Goal: Navigation & Orientation: Find specific page/section

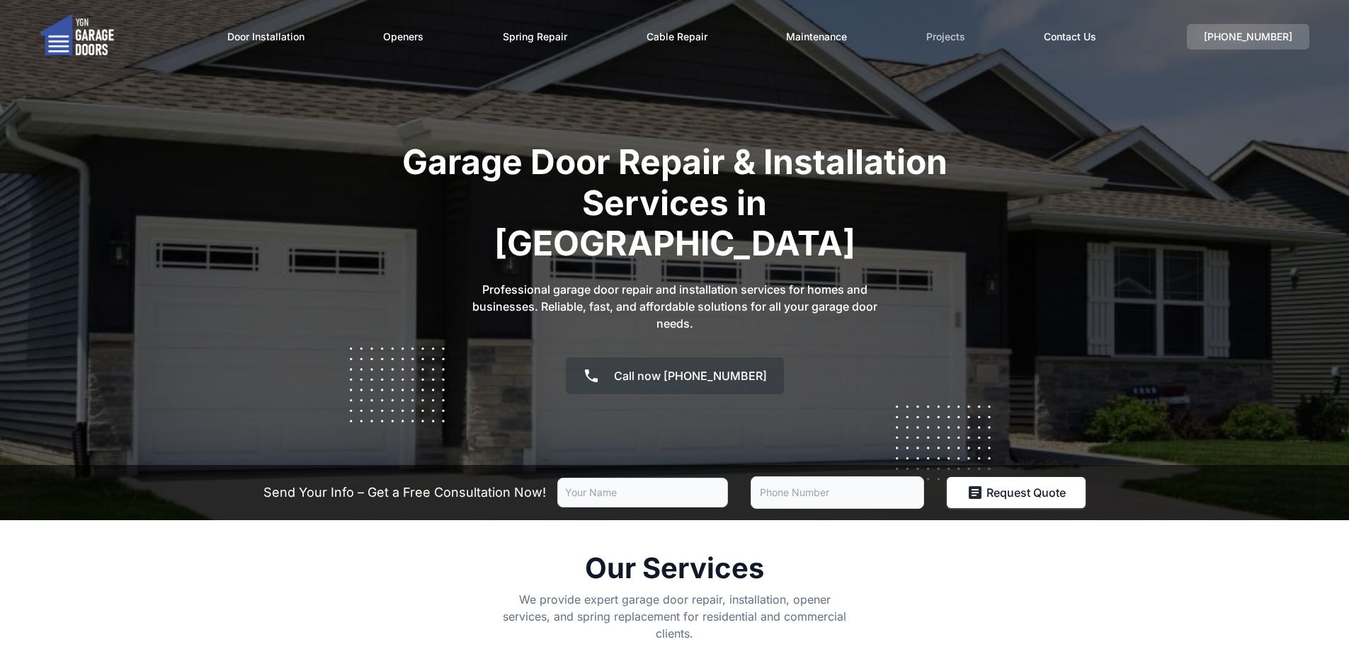
click at [950, 35] on link "Projects" at bounding box center [945, 37] width 39 height 48
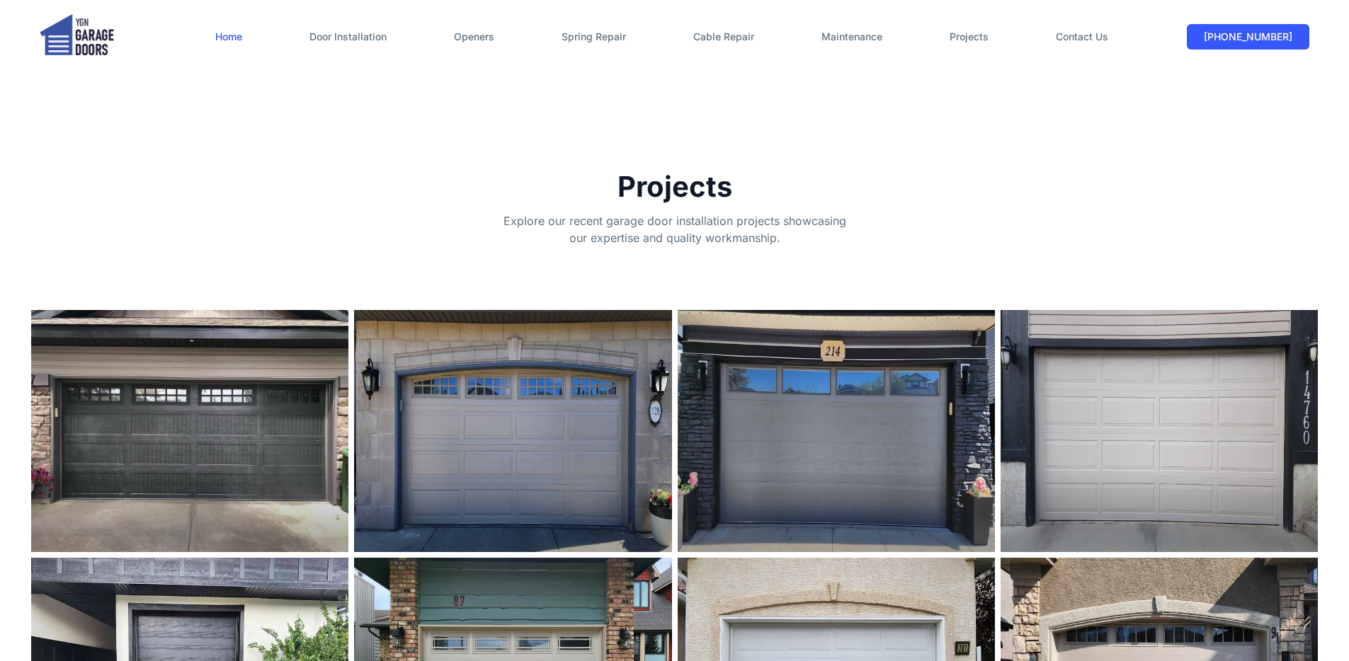
click at [227, 38] on link "Home" at bounding box center [228, 37] width 27 height 48
